Goal: Transaction & Acquisition: Download file/media

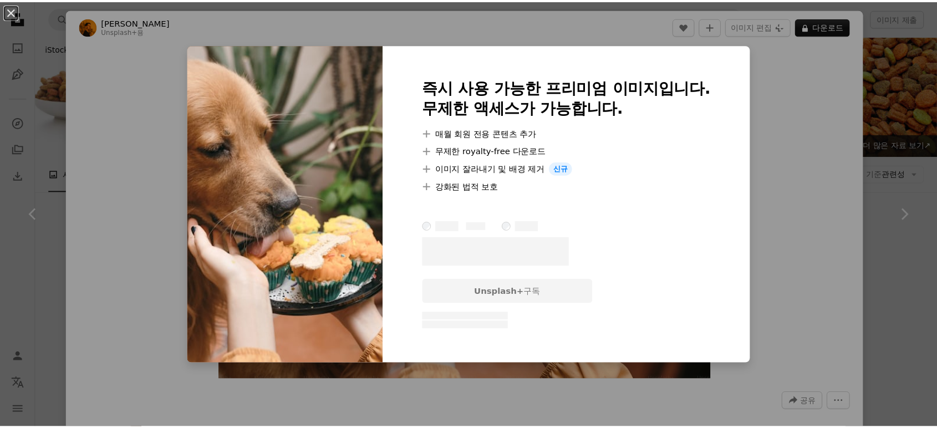
scroll to position [1971, 0]
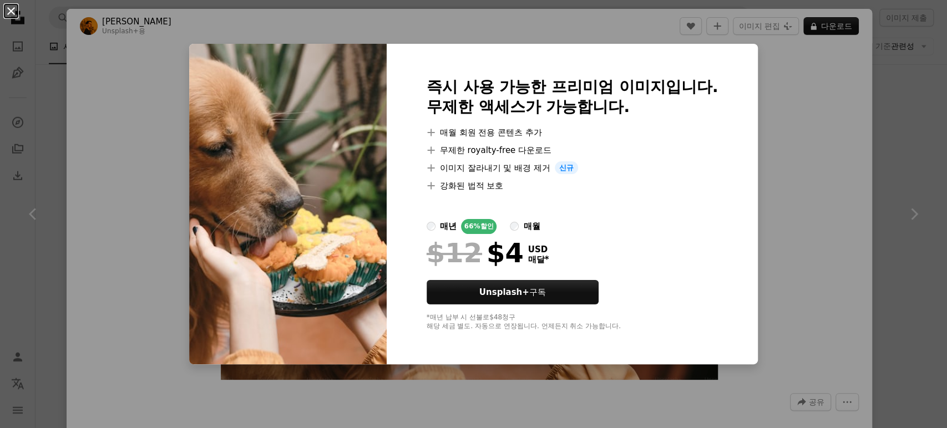
click at [9, 14] on button "An X shape" at bounding box center [10, 10] width 13 height 13
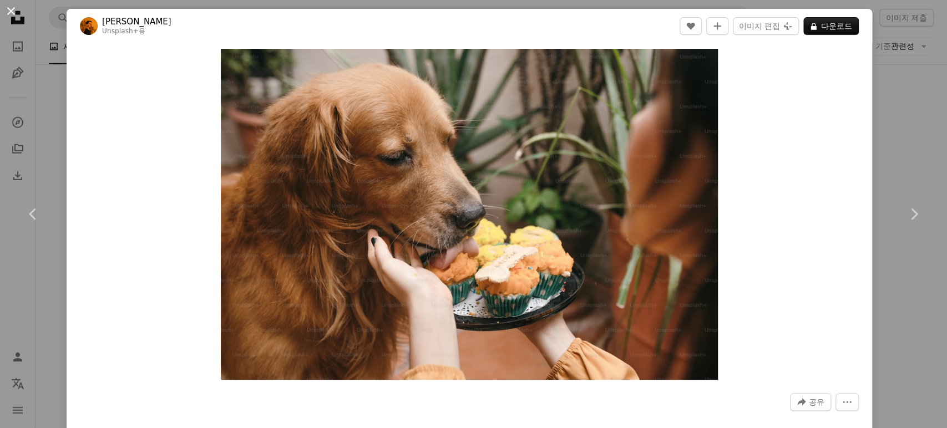
click at [16, 8] on button "An X shape" at bounding box center [10, 10] width 13 height 13
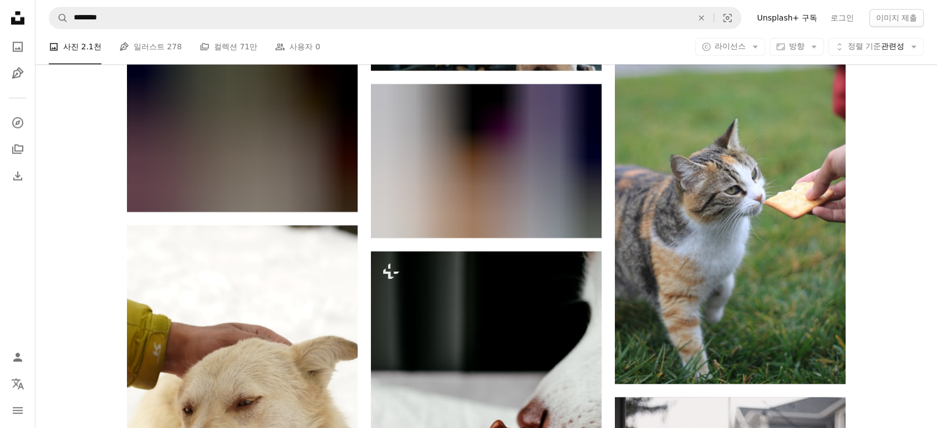
scroll to position [5792, 0]
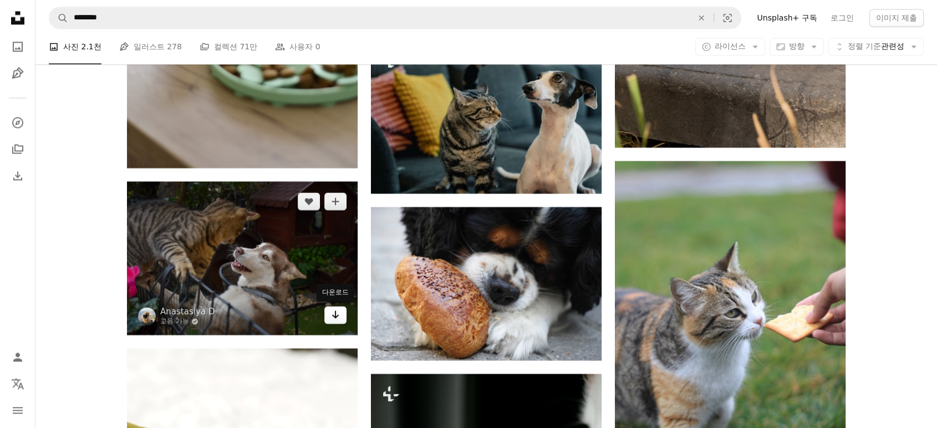
click at [337, 318] on icon "Arrow pointing down" at bounding box center [335, 314] width 9 height 13
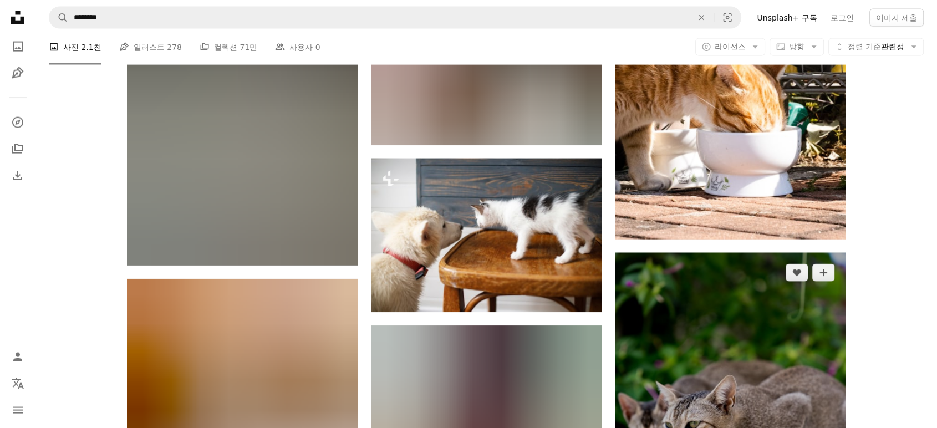
scroll to position [6962, 0]
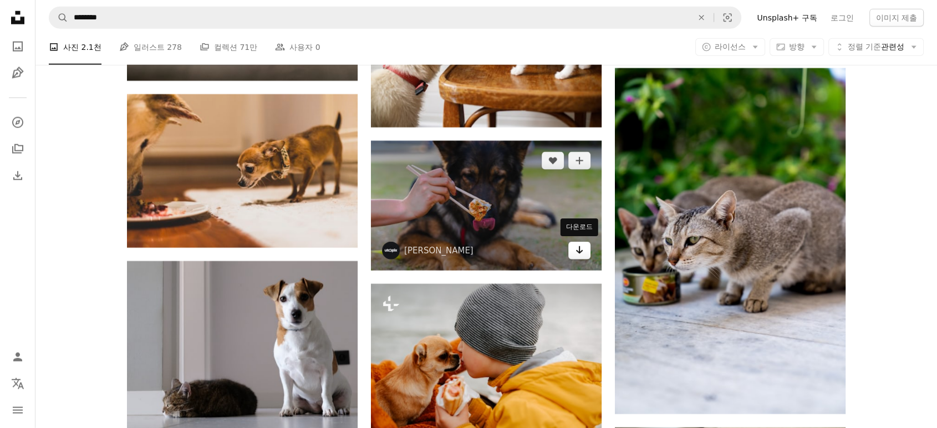
click at [578, 249] on icon "Arrow pointing down" at bounding box center [579, 249] width 9 height 13
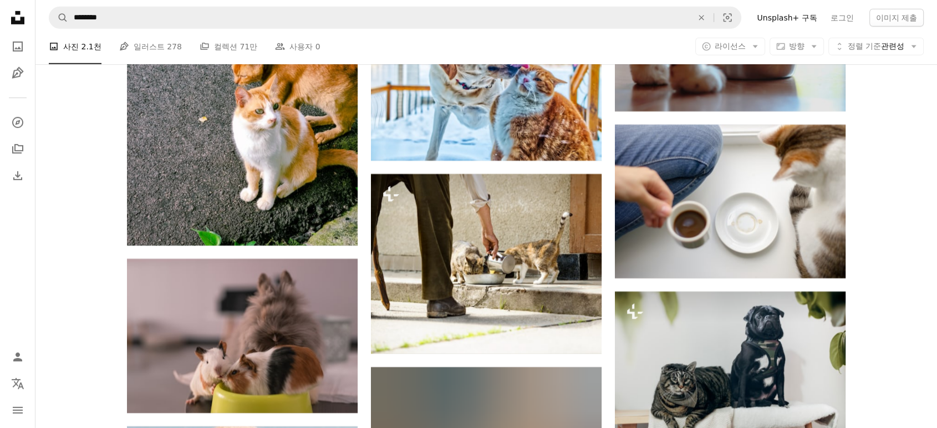
scroll to position [12138, 0]
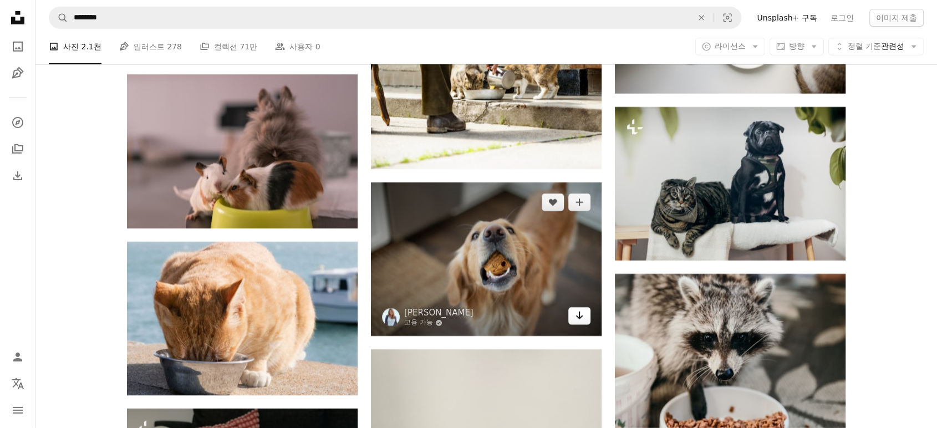
click at [580, 314] on icon "Arrow pointing down" at bounding box center [579, 315] width 9 height 13
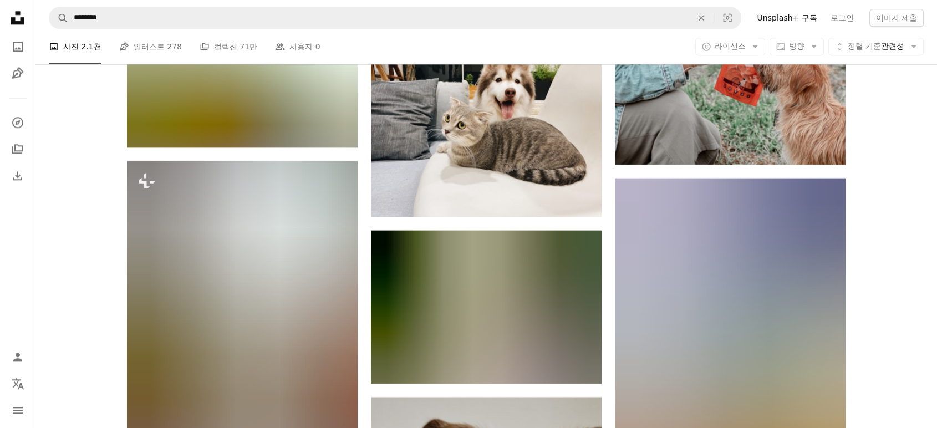
scroll to position [14171, 0]
